Goal: Browse casually: Explore the website without a specific task or goal

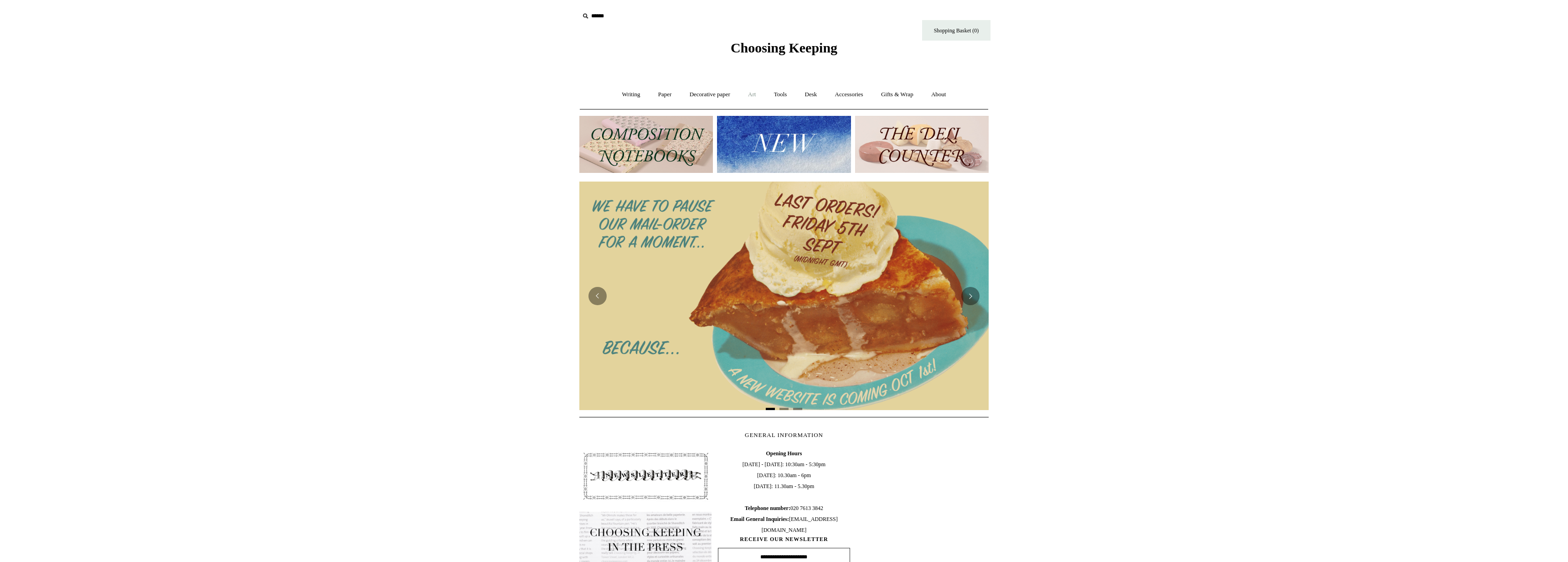
click at [754, 92] on link "Art +" at bounding box center [752, 95] width 24 height 24
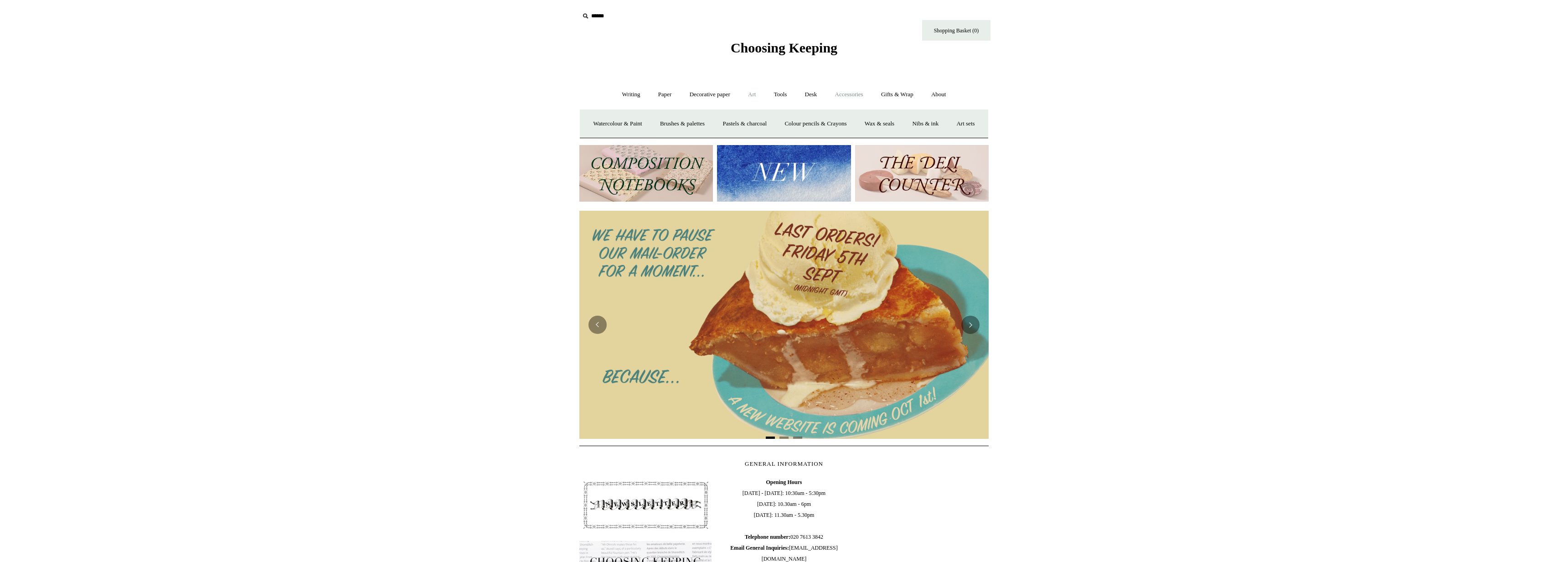
click at [855, 95] on link "Accessories +" at bounding box center [849, 95] width 45 height 24
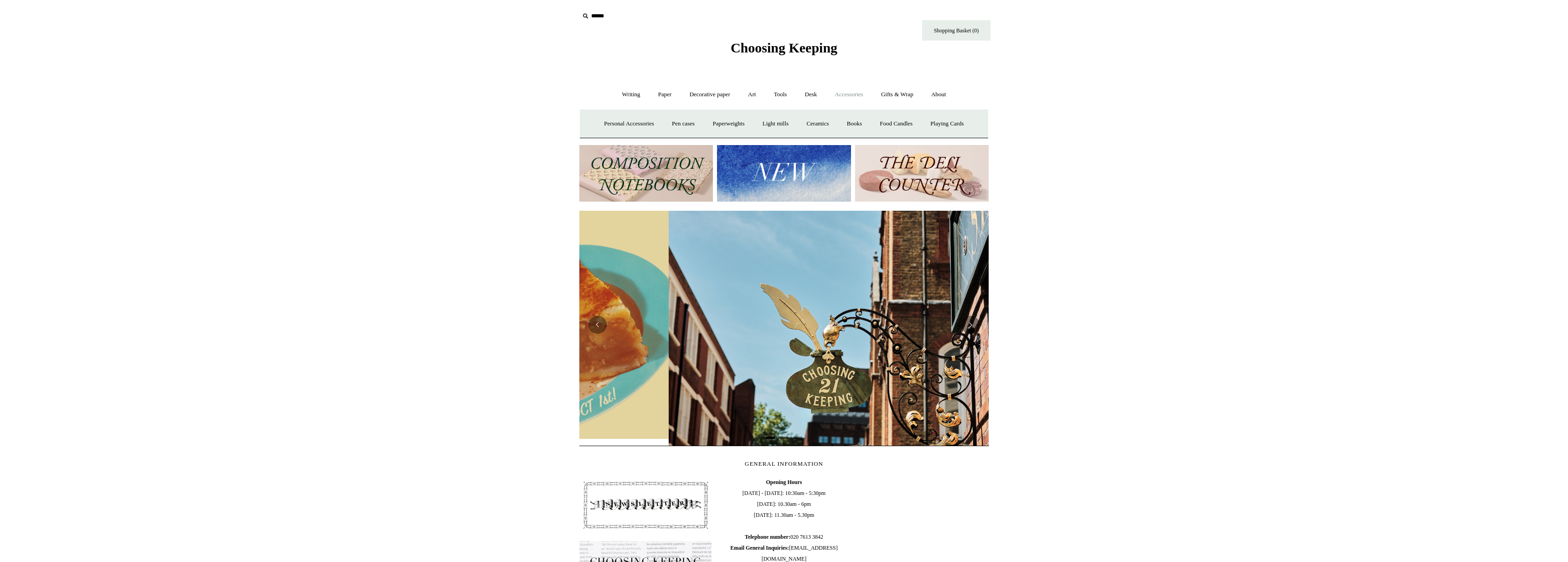
scroll to position [0, 409]
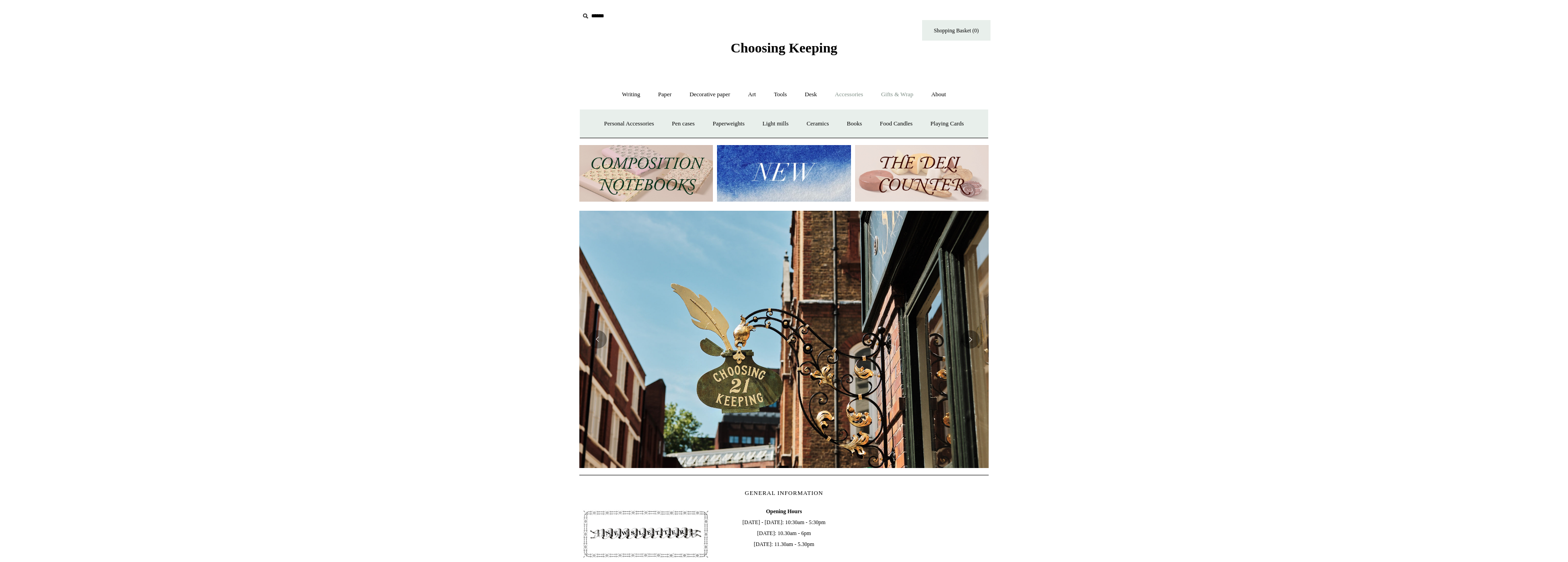
click at [886, 96] on link "Gifts & Wrap +" at bounding box center [897, 95] width 49 height 24
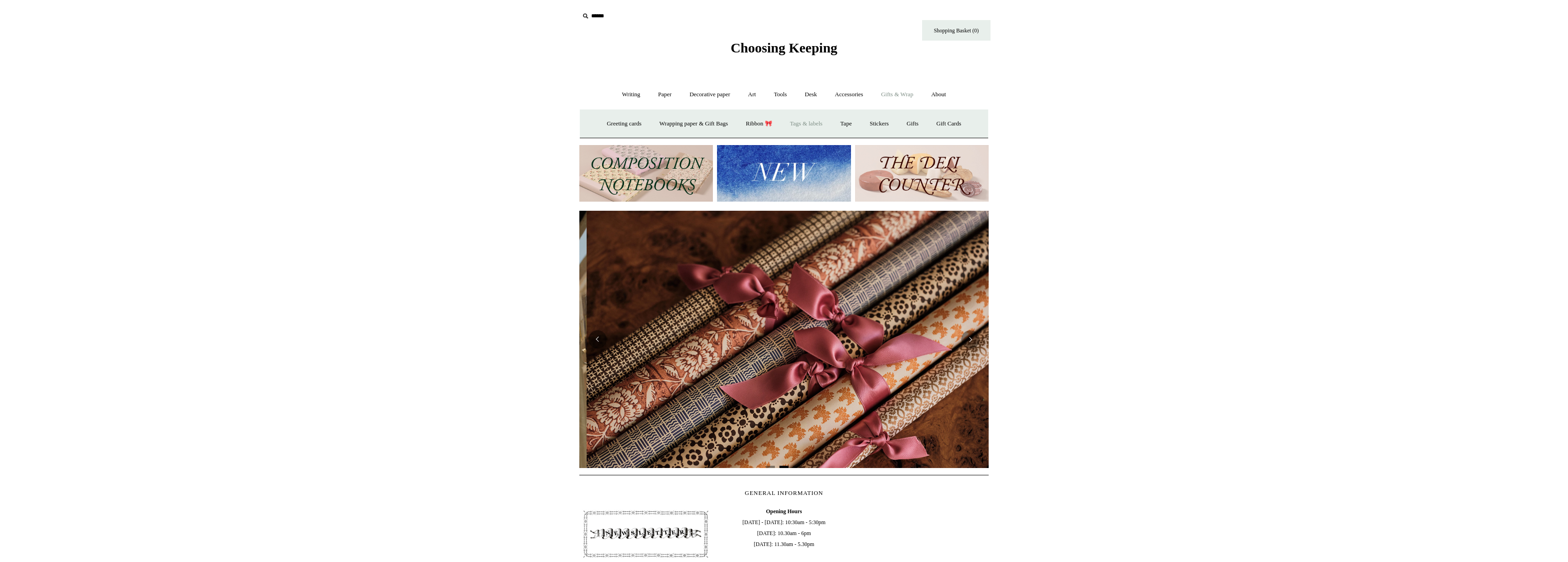
scroll to position [0, 819]
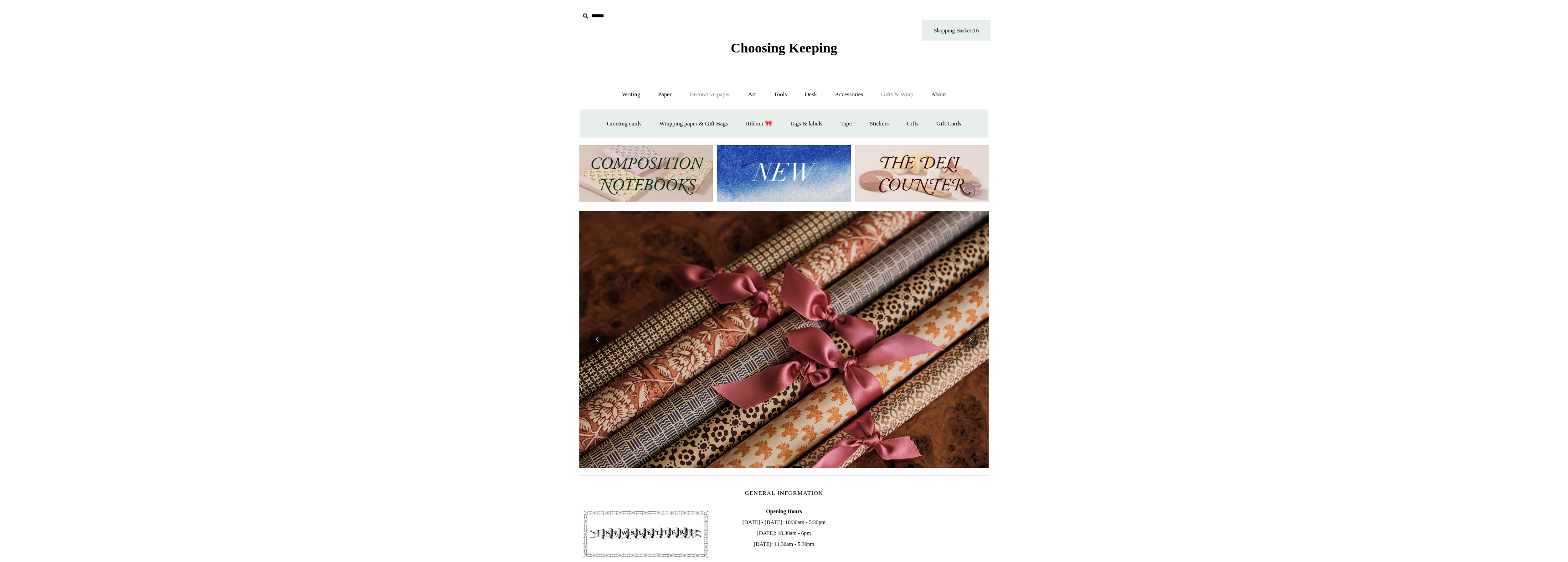
click at [718, 93] on link "Decorative paper +" at bounding box center [710, 95] width 57 height 24
click at [750, 95] on link "Art +" at bounding box center [752, 95] width 24 height 24
click at [786, 96] on link "Tools +" at bounding box center [780, 95] width 30 height 24
click at [814, 99] on link "Desk +" at bounding box center [811, 95] width 29 height 24
click at [845, 101] on link "Accessories +" at bounding box center [849, 95] width 45 height 24
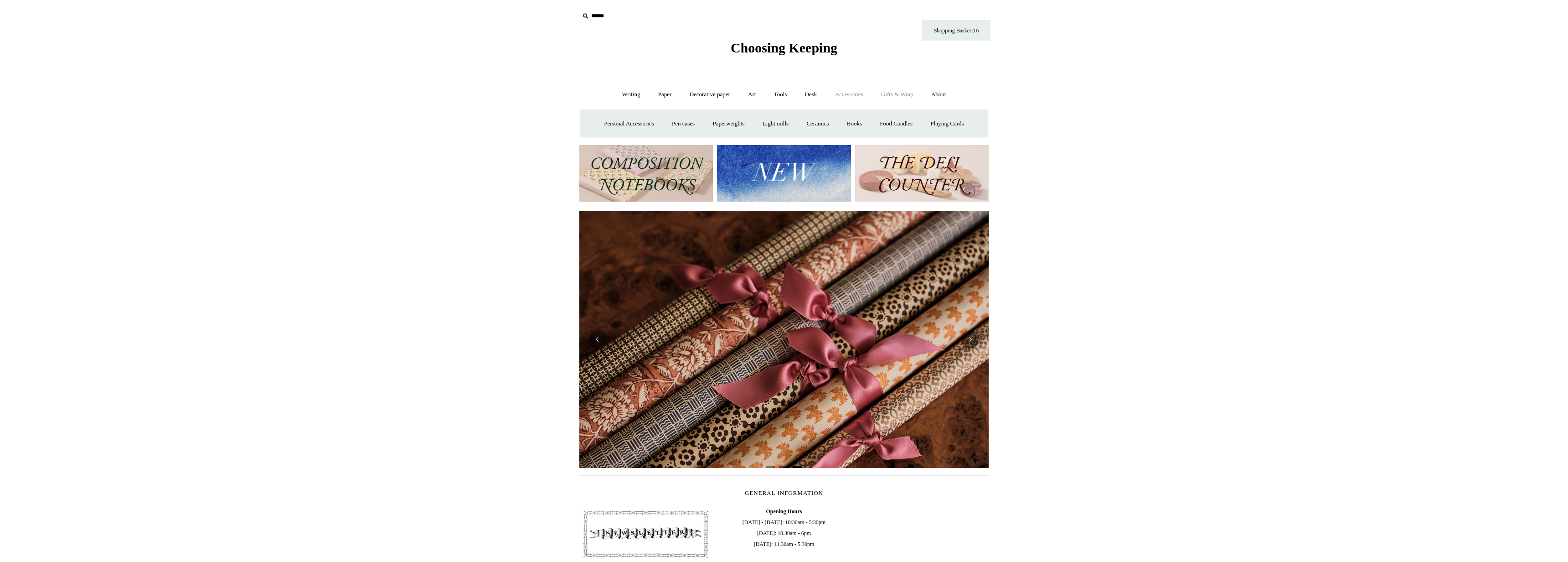
click at [896, 95] on link "Gifts & Wrap +" at bounding box center [897, 95] width 49 height 24
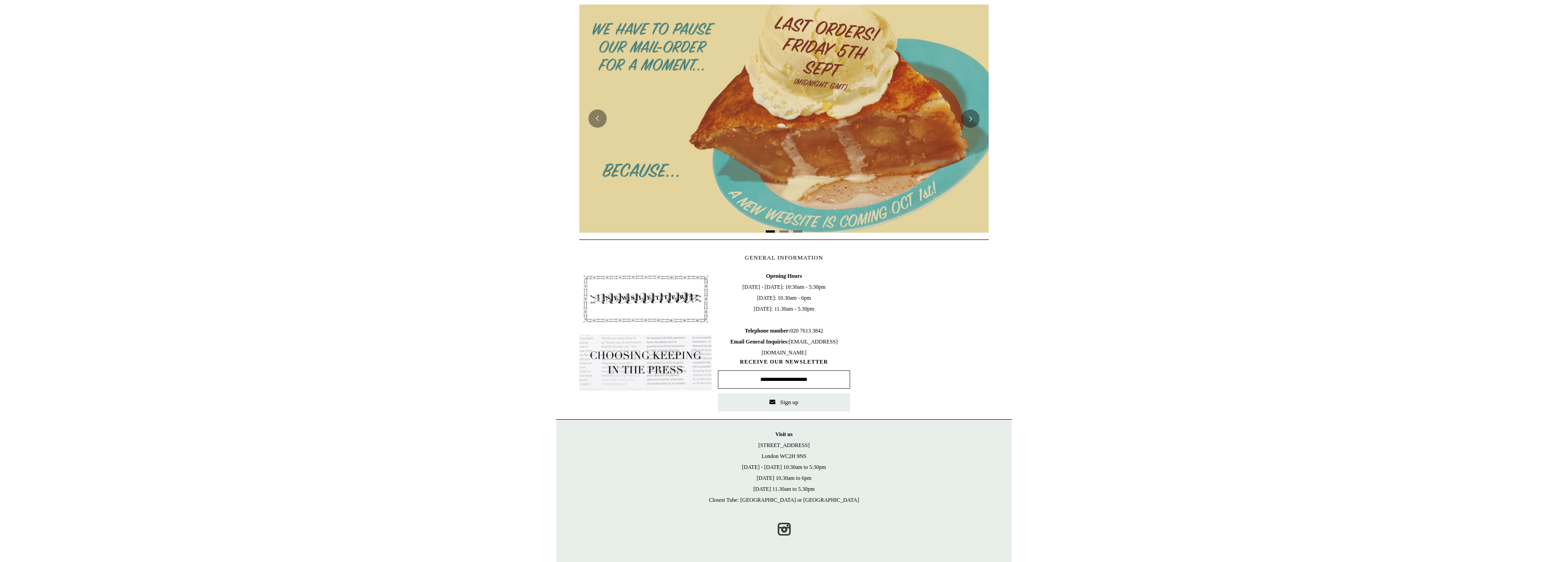
scroll to position [0, 0]
